Goal: Download file/media

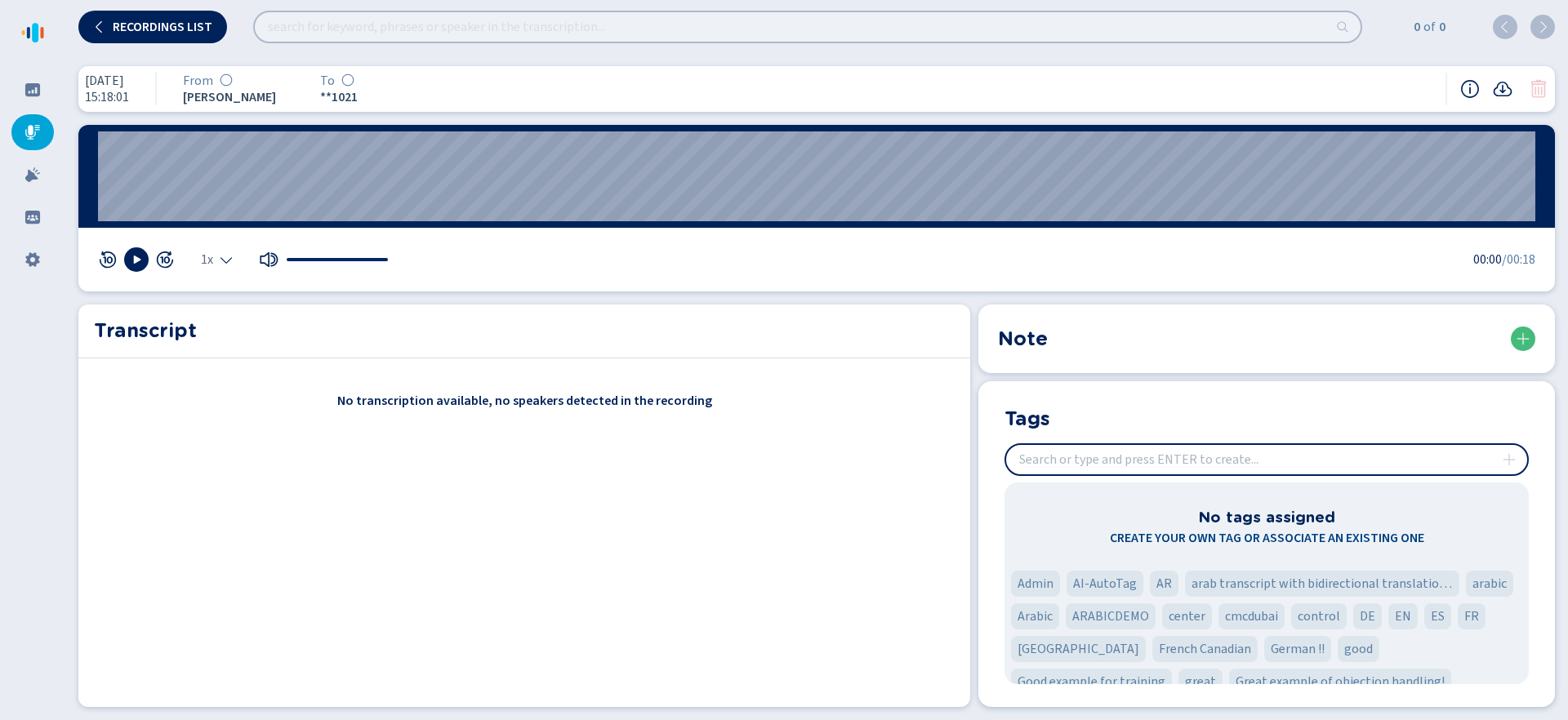
click at [233, 83] on icon at bounding box center [226, 80] width 13 height 13
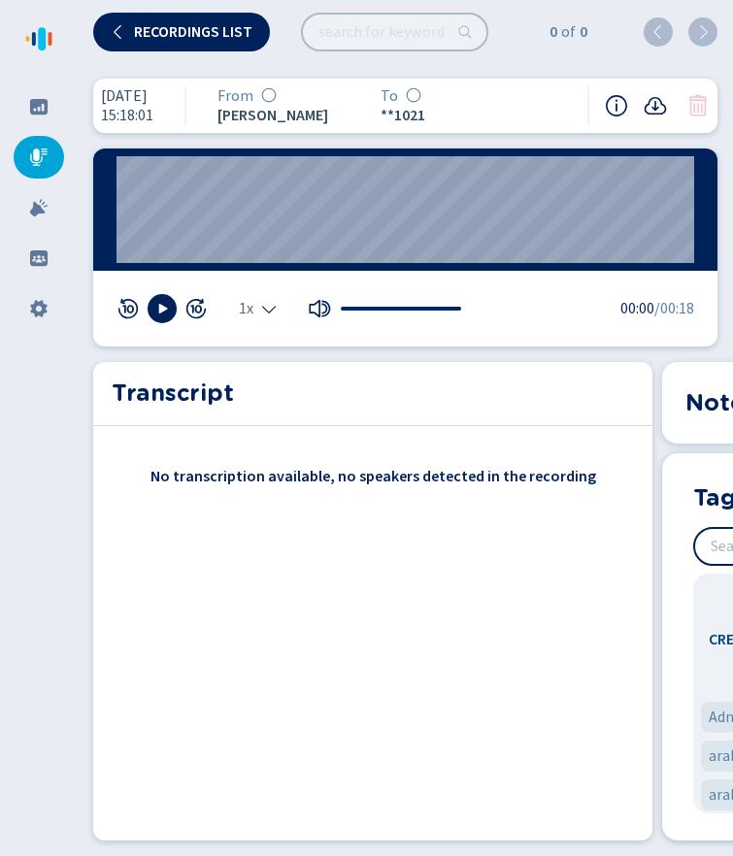
click at [656, 107] on icon at bounding box center [655, 105] width 22 height 17
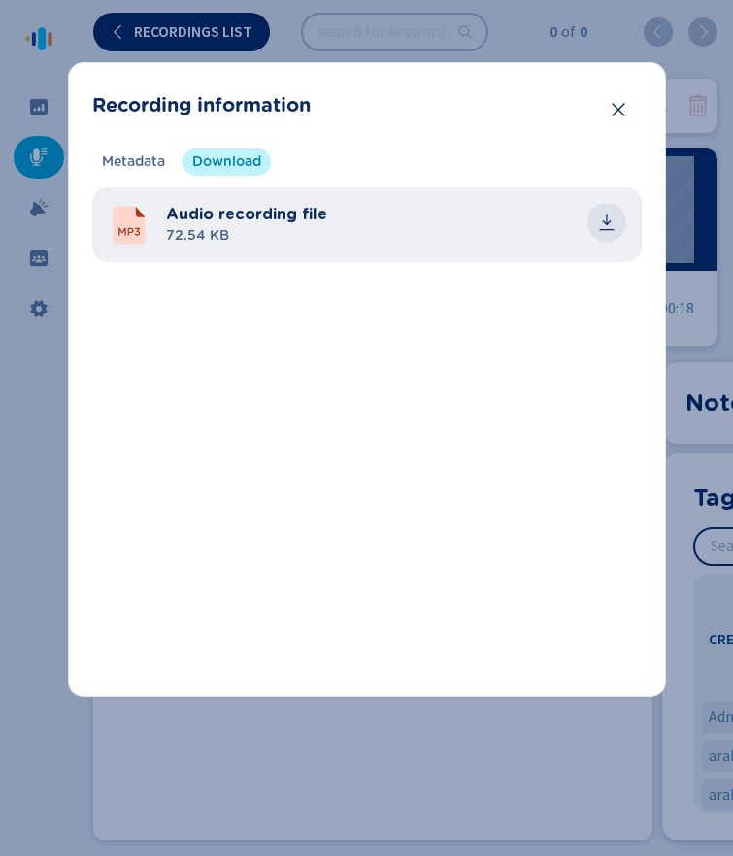
click at [604, 221] on icon "common.download" at bounding box center [606, 220] width 9 height 11
click at [616, 113] on icon "Close" at bounding box center [618, 109] width 19 height 19
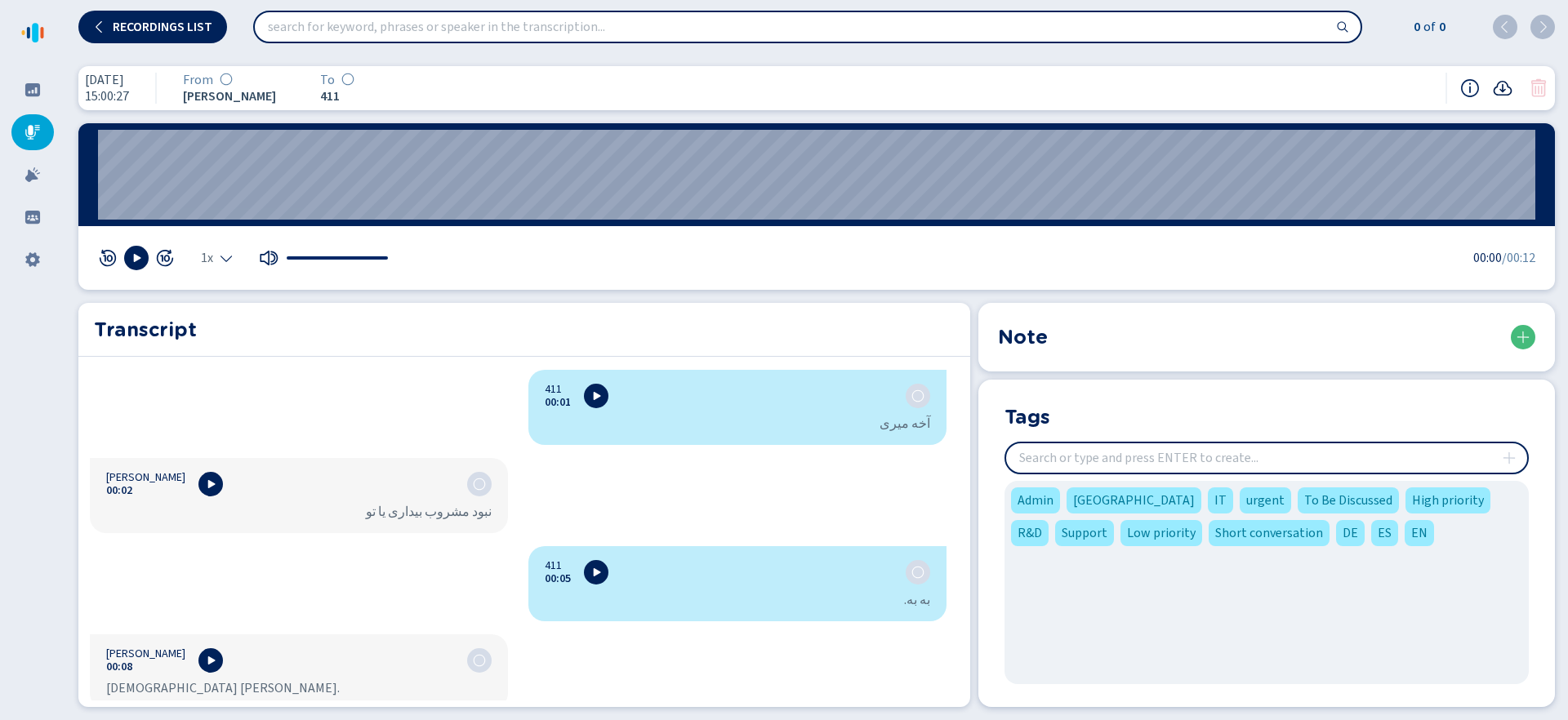
click at [1504, 91] on icon at bounding box center [1502, 87] width 19 height 19
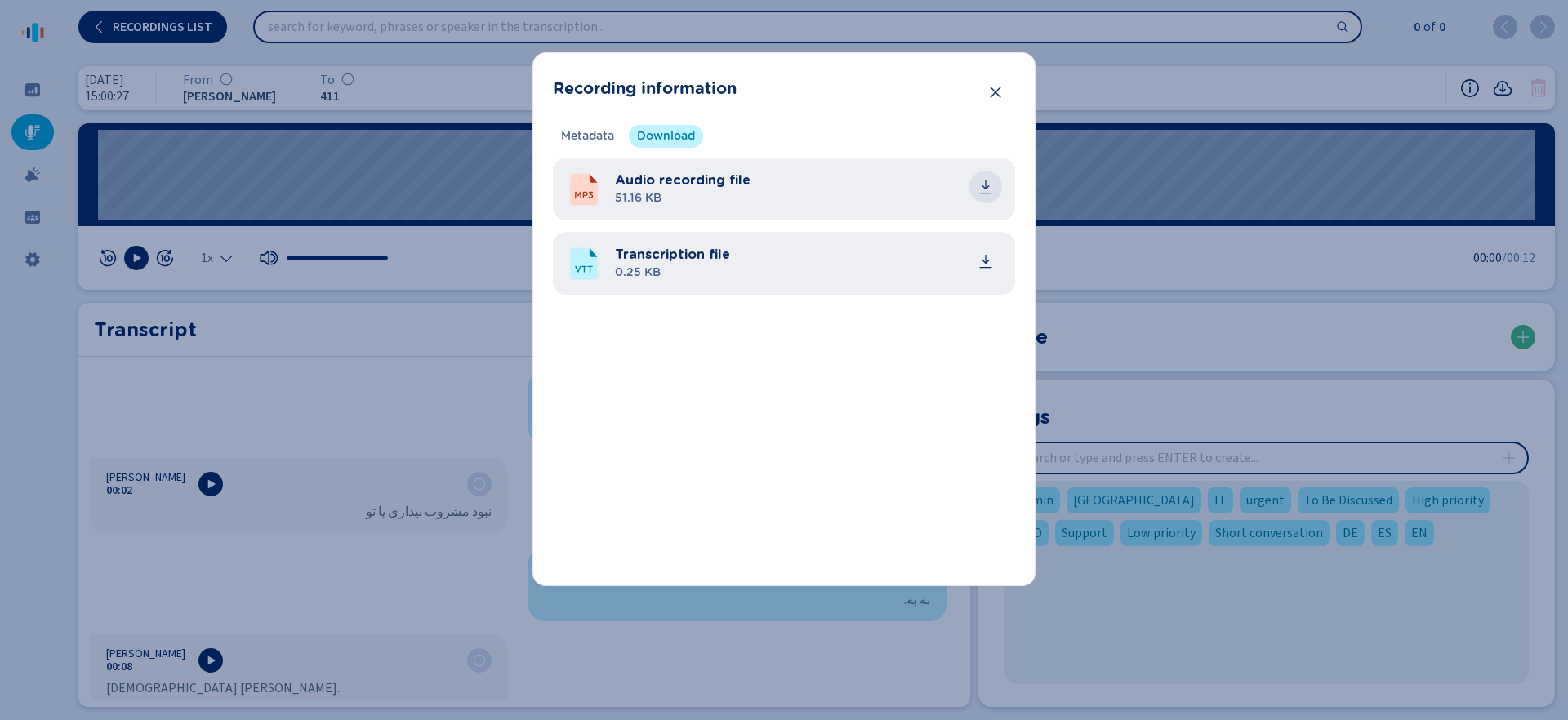
click at [991, 186] on icon "common.download" at bounding box center [985, 187] width 16 height 16
click at [994, 97] on icon "Close" at bounding box center [994, 92] width 16 height 16
